Goal: Find specific page/section: Locate a particular part of the current website

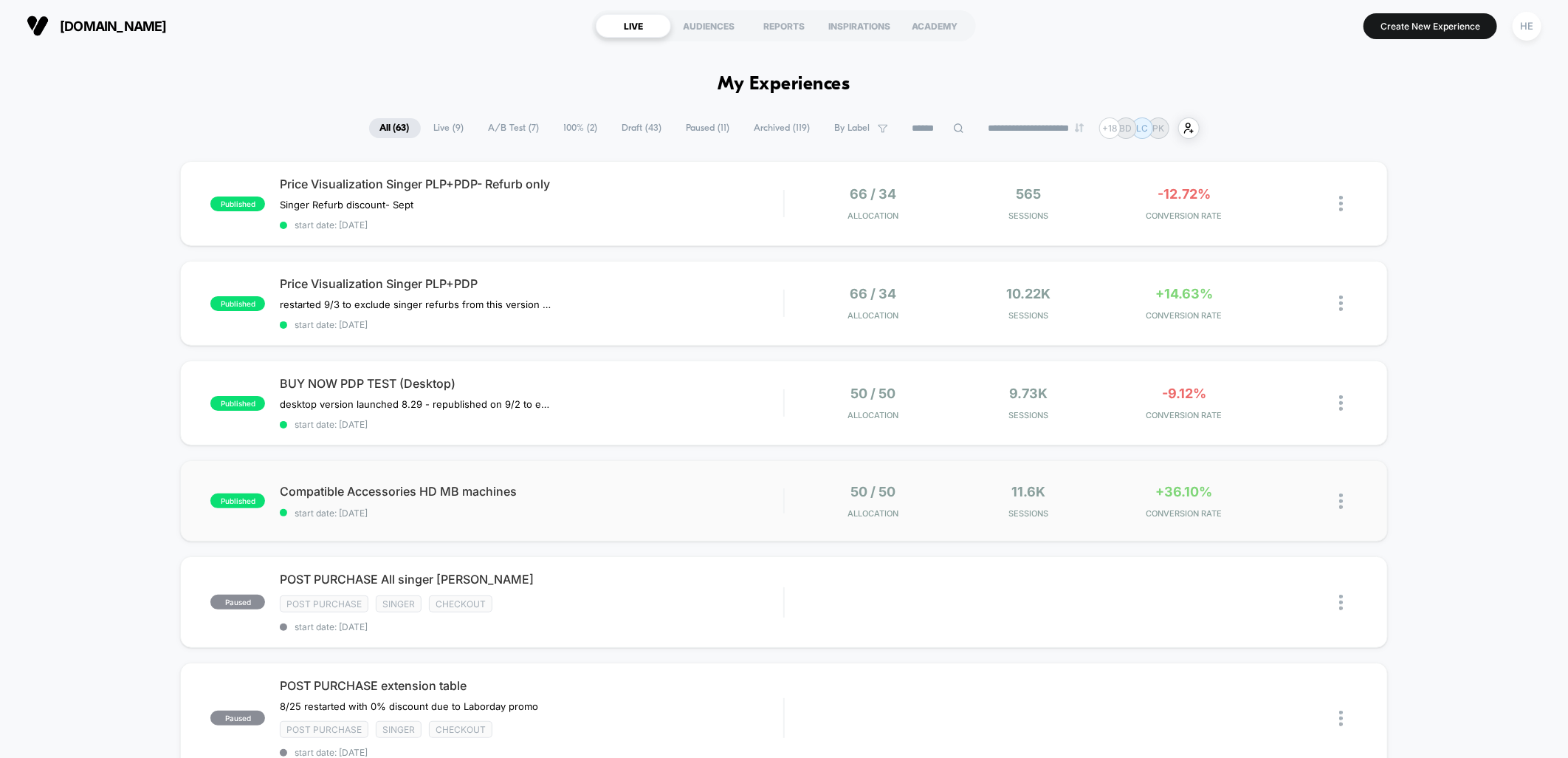
click at [733, 479] on div "published Compatible Accessories HD MB machines start date: [DATE] 50 / 50 Allo…" at bounding box center [783, 500] width 1207 height 81
drag, startPoint x: 661, startPoint y: 502, endPoint x: 668, endPoint y: 485, distance: 18.4
click at [661, 502] on div "Compatible Accessories HD MB machines Click to edit experience details Click to…" at bounding box center [531, 500] width 503 height 34
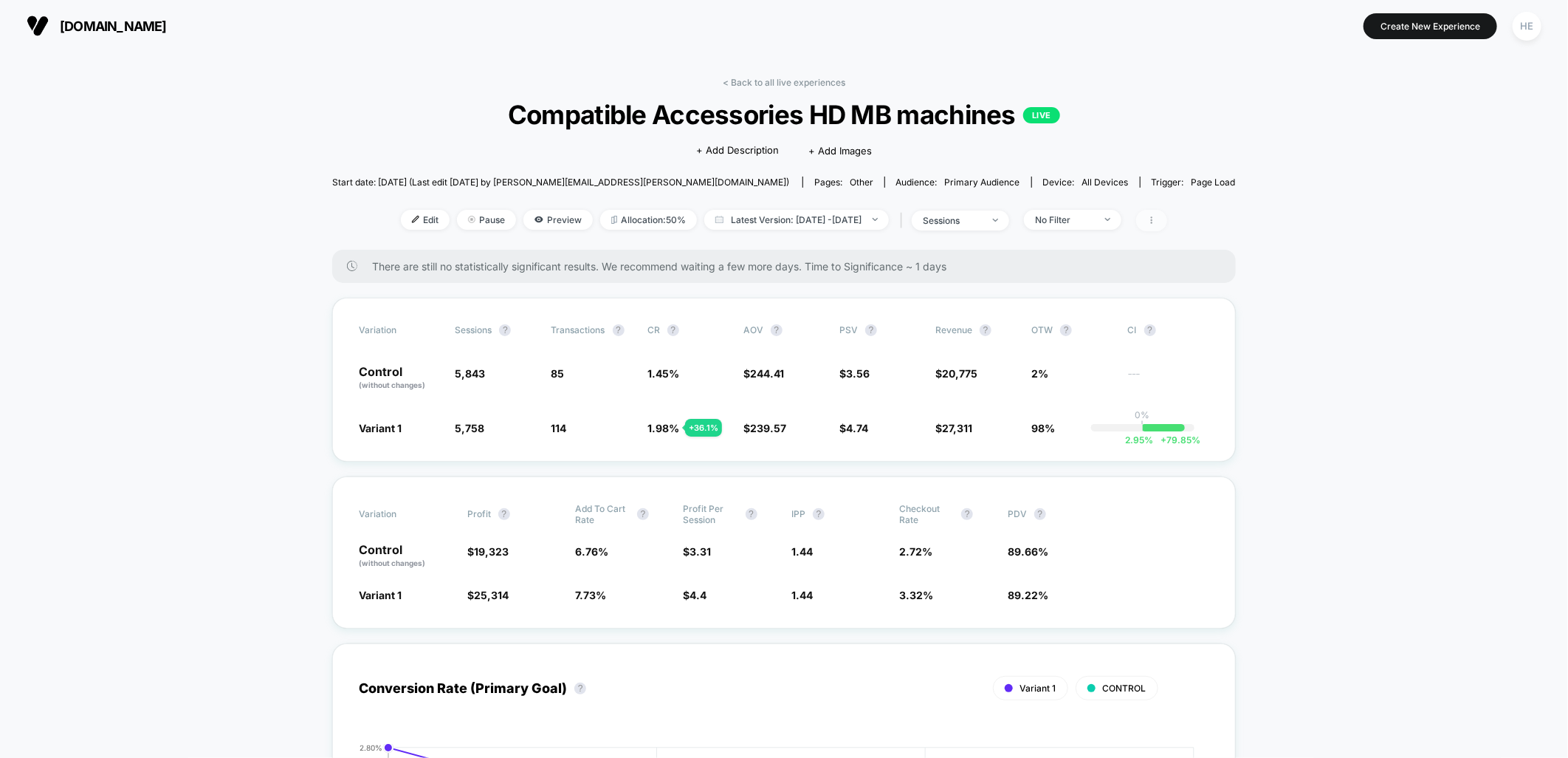
click at [1167, 226] on span at bounding box center [1152, 220] width 31 height 22
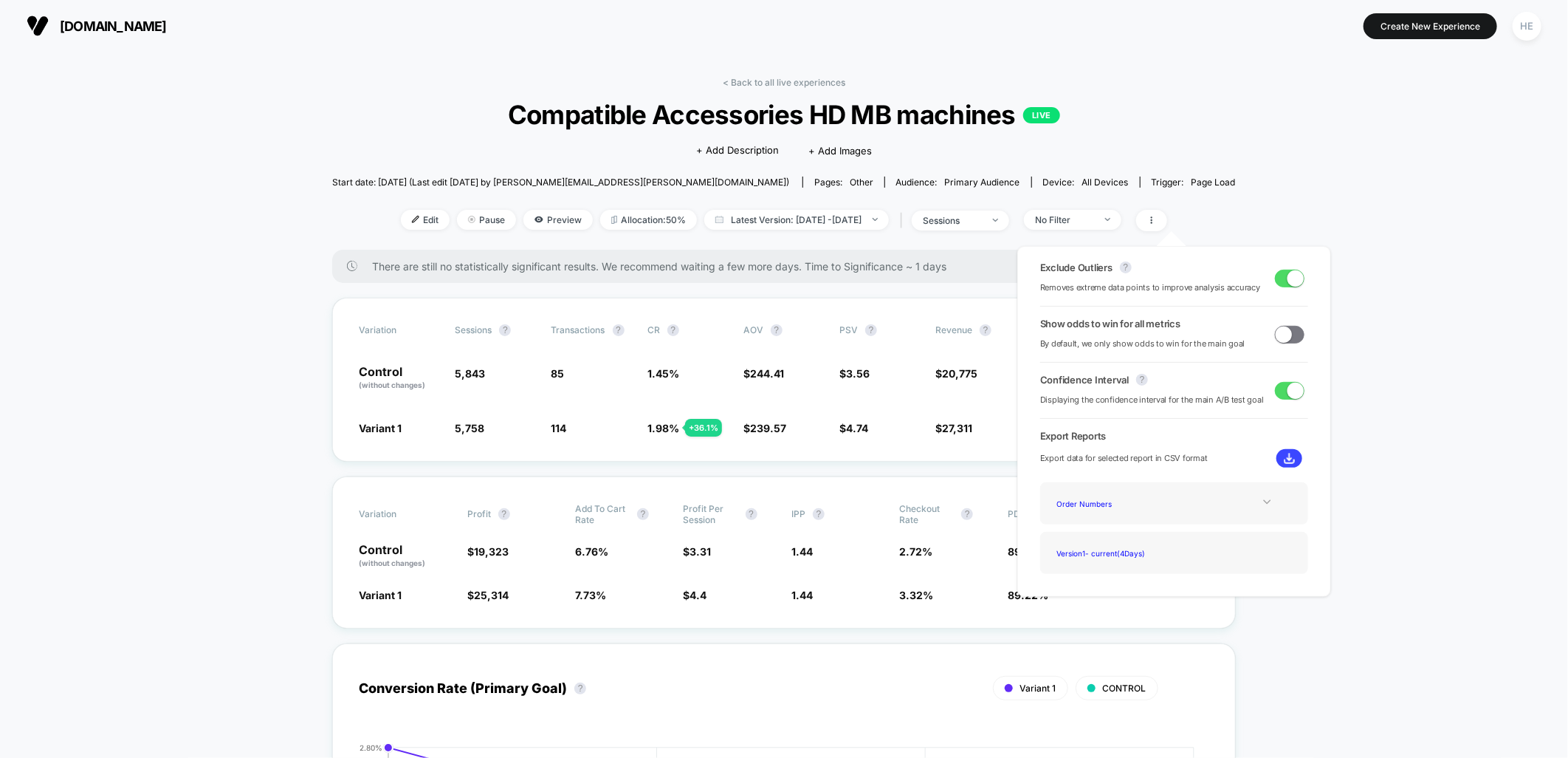
click at [1262, 505] on icon at bounding box center [1267, 501] width 11 height 11
